Goal: Book appointment/travel/reservation

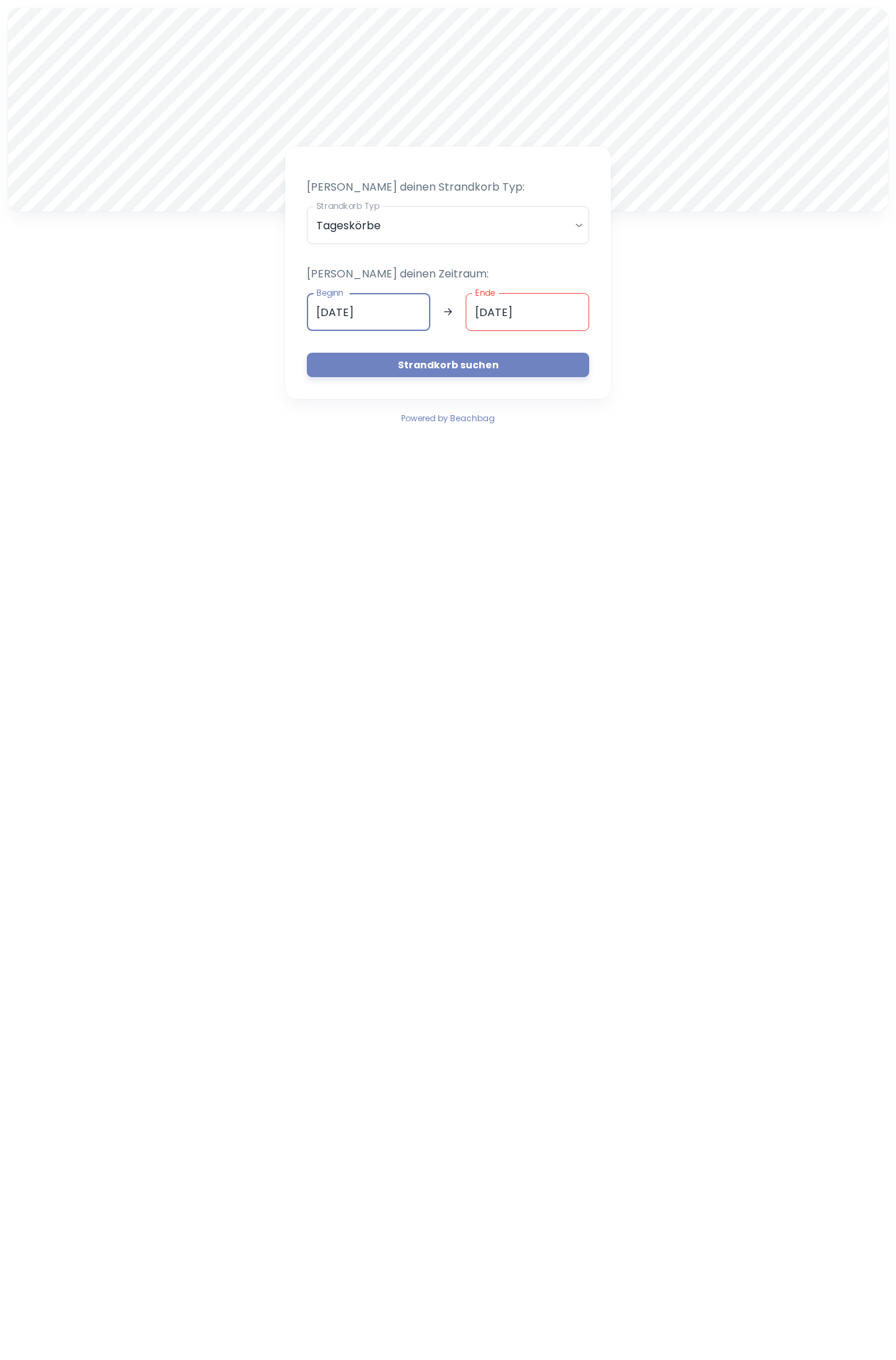
click at [398, 314] on input "[DATE]" at bounding box center [369, 312] width 124 height 38
click at [391, 471] on button "20" at bounding box center [396, 469] width 27 height 27
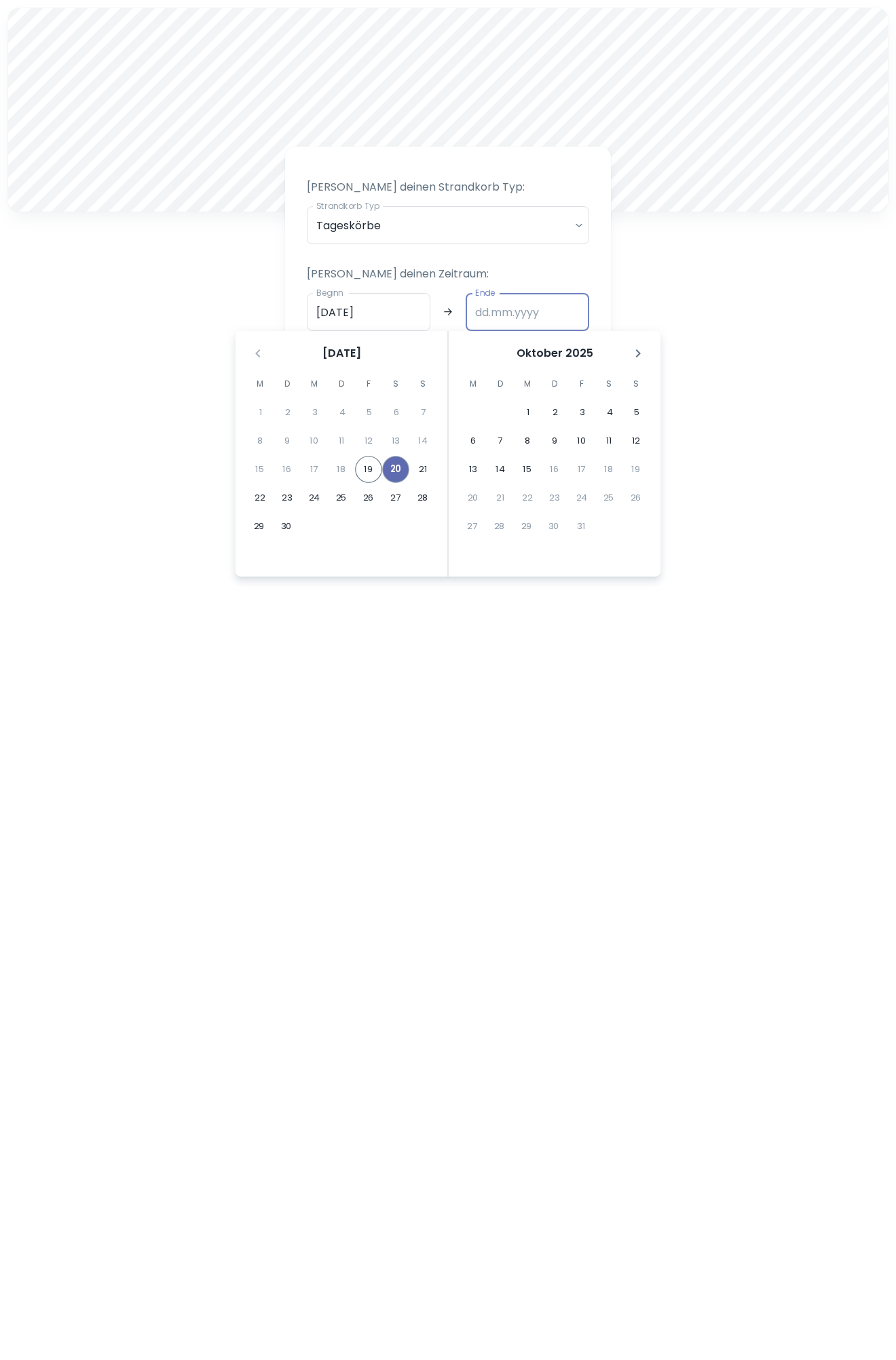
type input "[DATE]"
click at [398, 469] on button "20" at bounding box center [395, 469] width 27 height 27
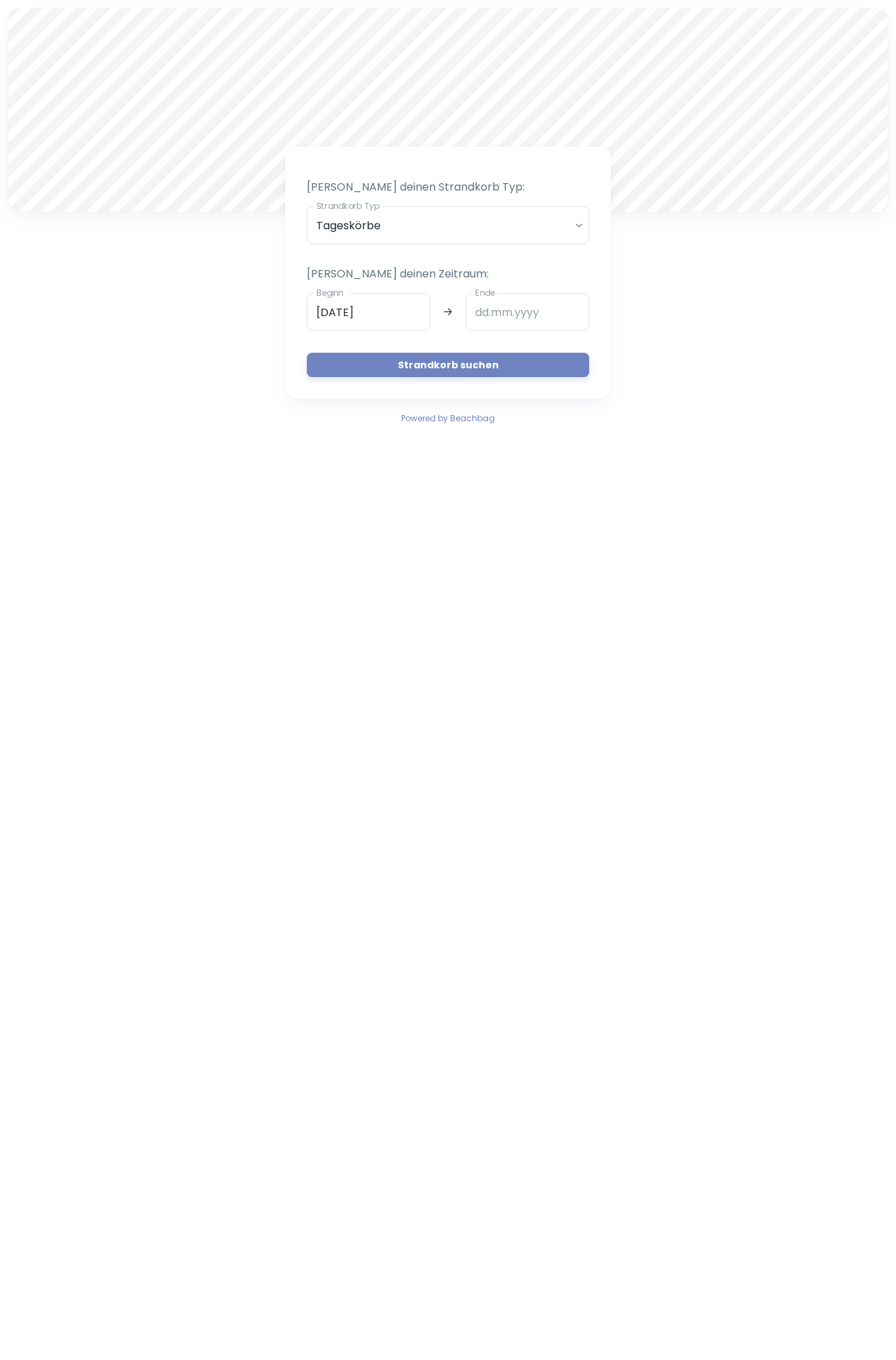
type input "[DATE]"
click at [433, 369] on button "Strandkorb suchen" at bounding box center [448, 365] width 282 height 24
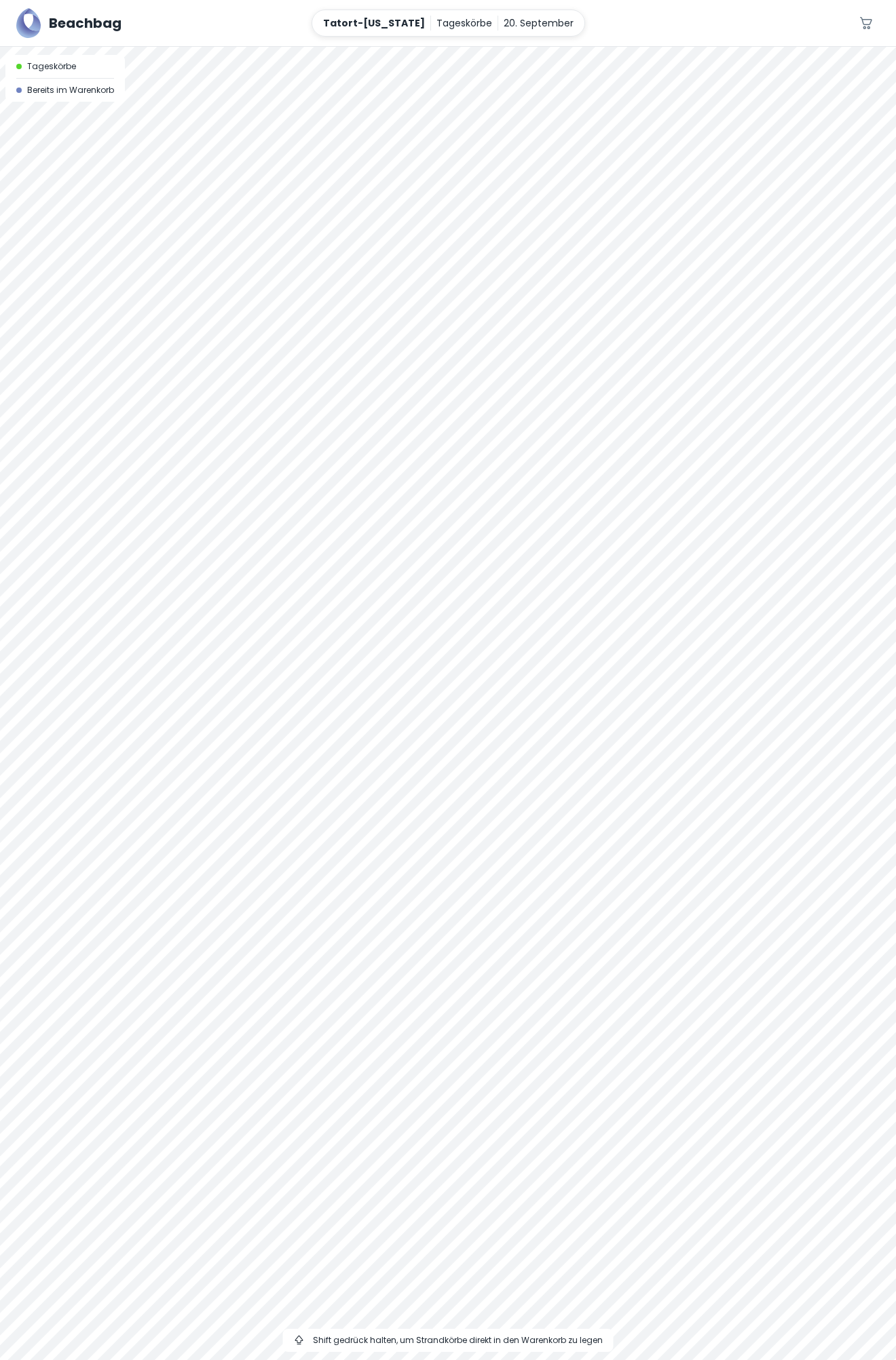
click at [360, 47] on div at bounding box center [448, 47] width 896 height 0
